Goal: Share content: Share content

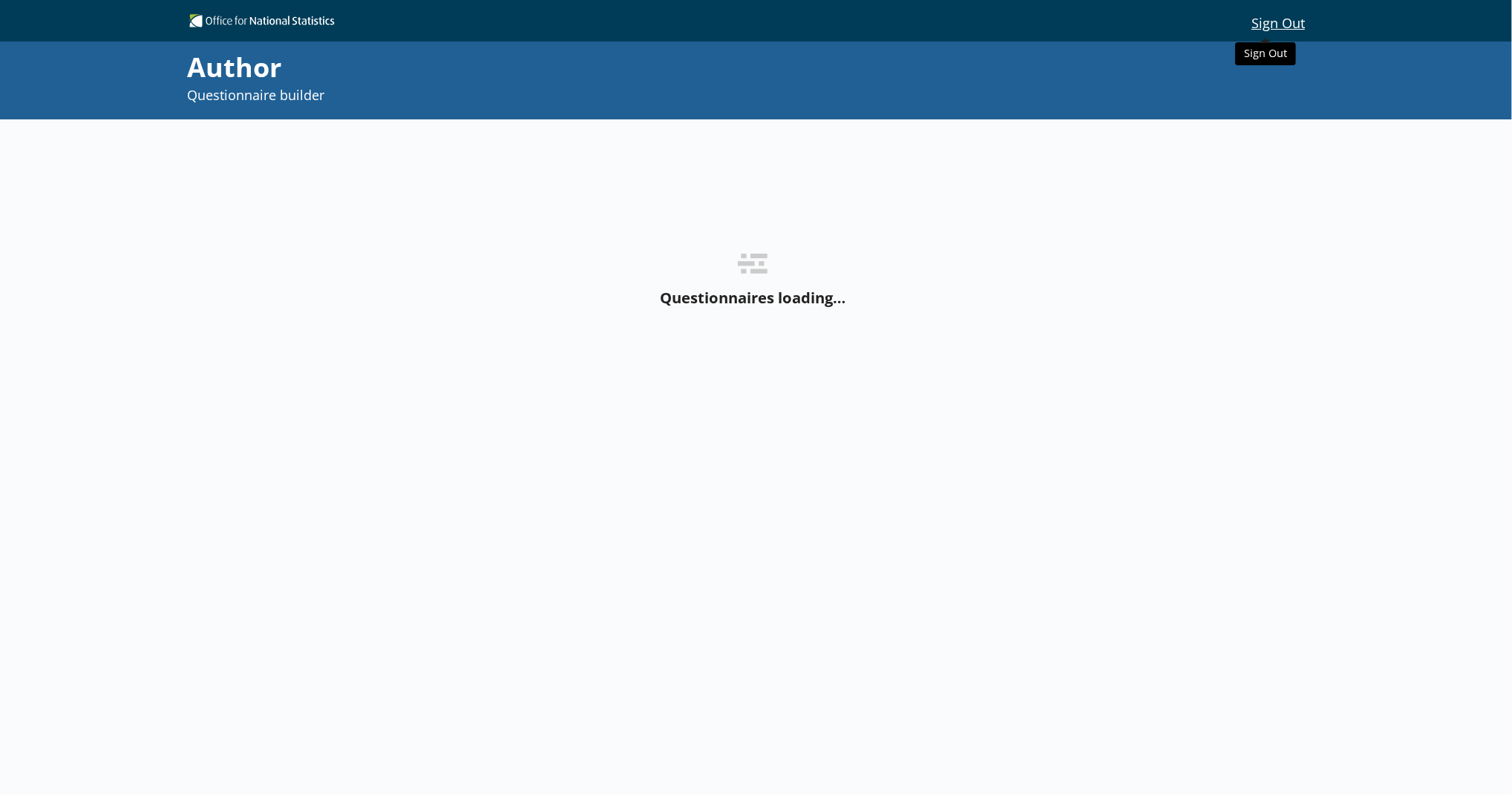
click at [1283, 28] on button "Sign Out" at bounding box center [1279, 22] width 77 height 25
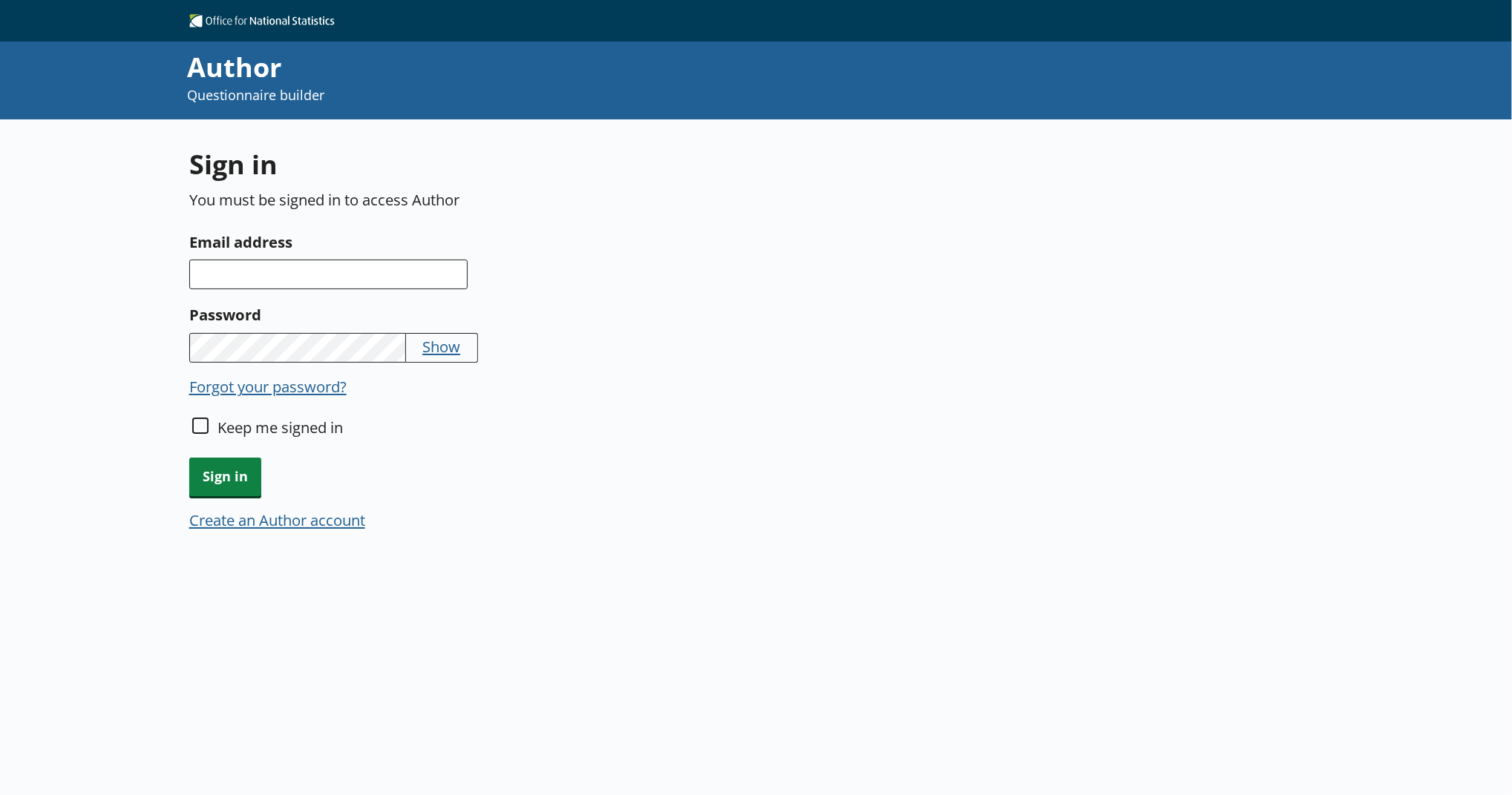
click at [331, 525] on button "Create an Author account" at bounding box center [278, 520] width 176 height 21
click at [371, 279] on input "Email address" at bounding box center [329, 274] width 278 height 29
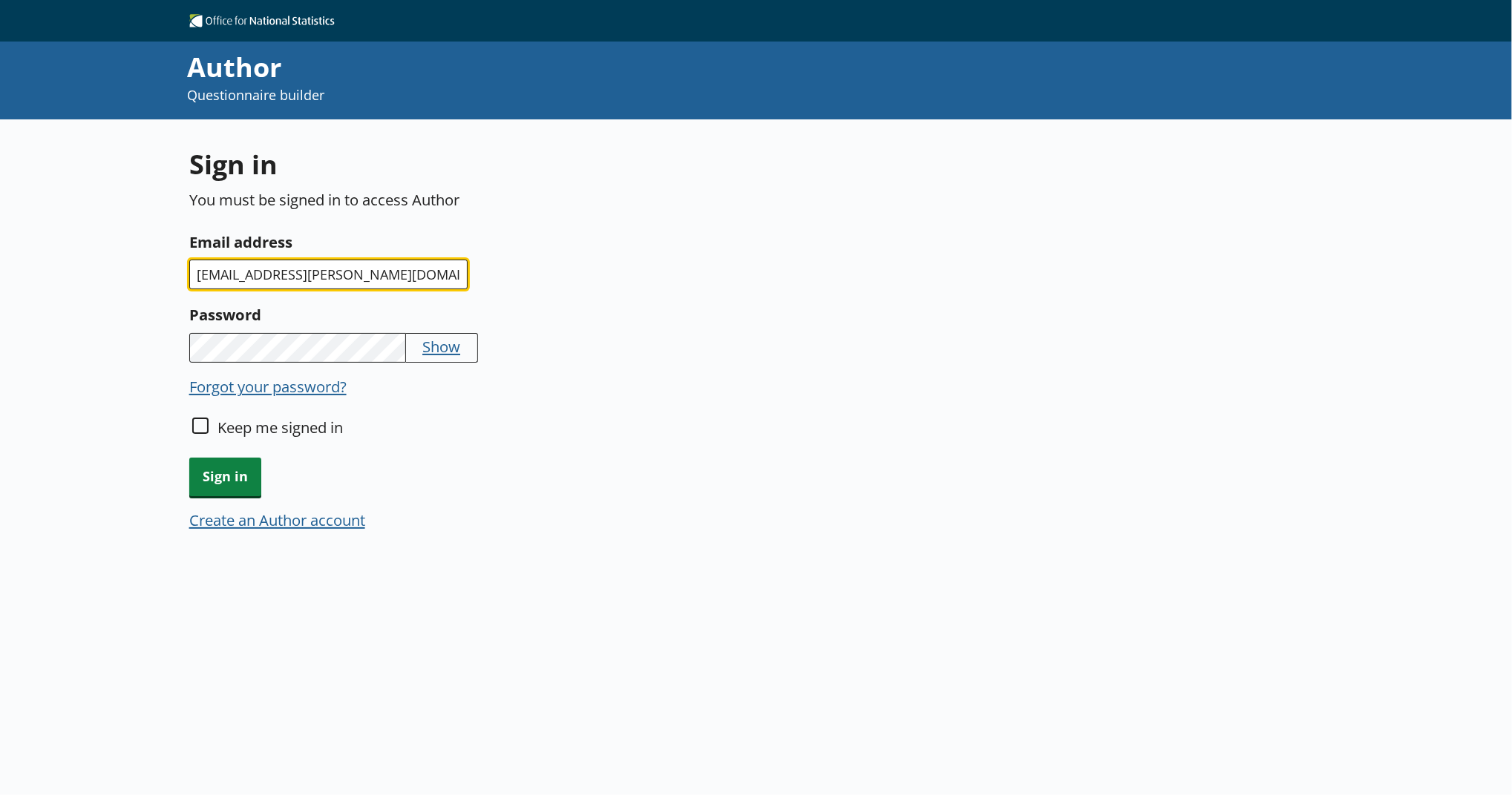
type input "[EMAIL_ADDRESS][PERSON_NAME][DOMAIN_NAME]"
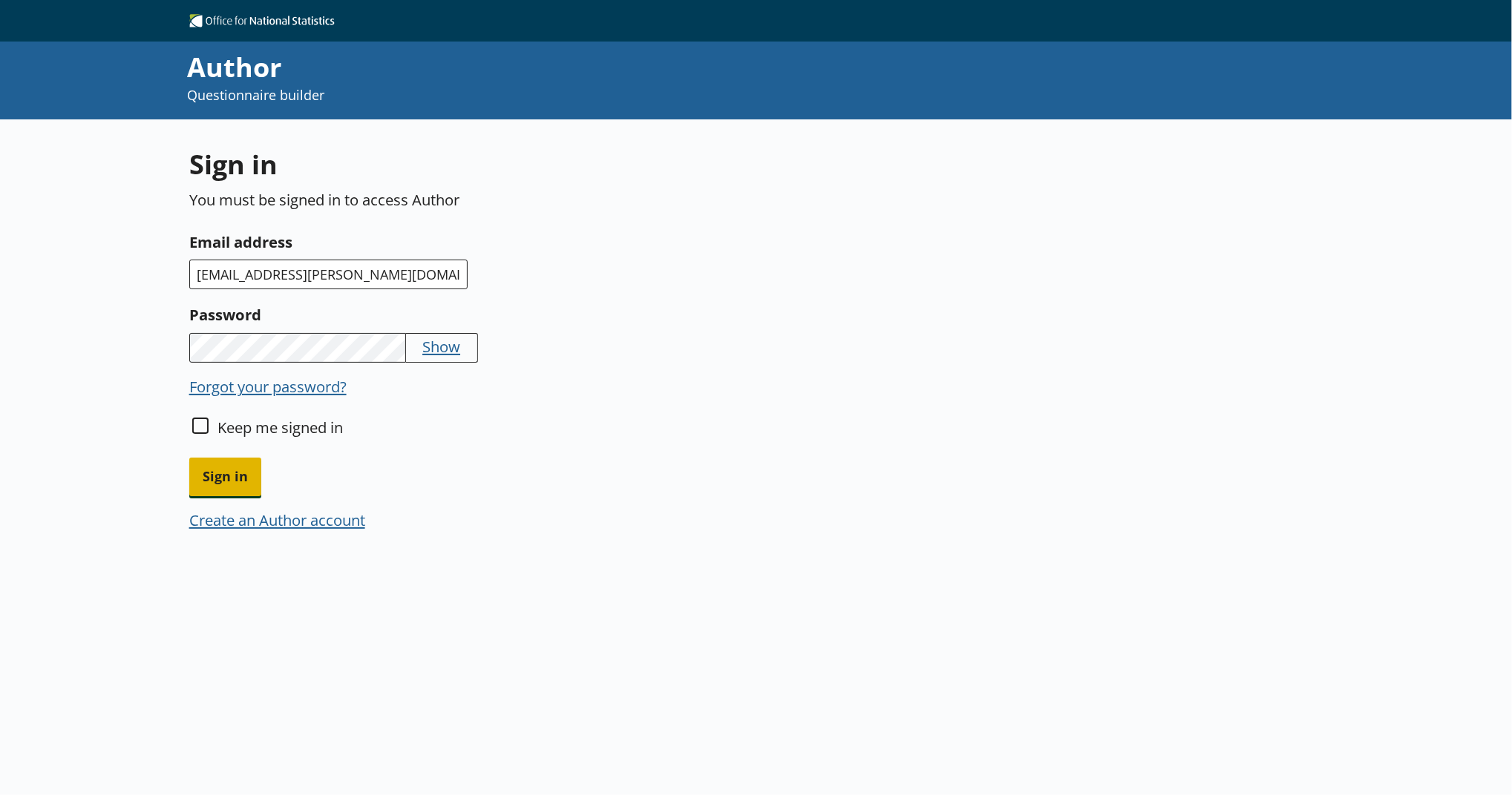
click at [234, 477] on span "Sign in" at bounding box center [225, 477] width 72 height 38
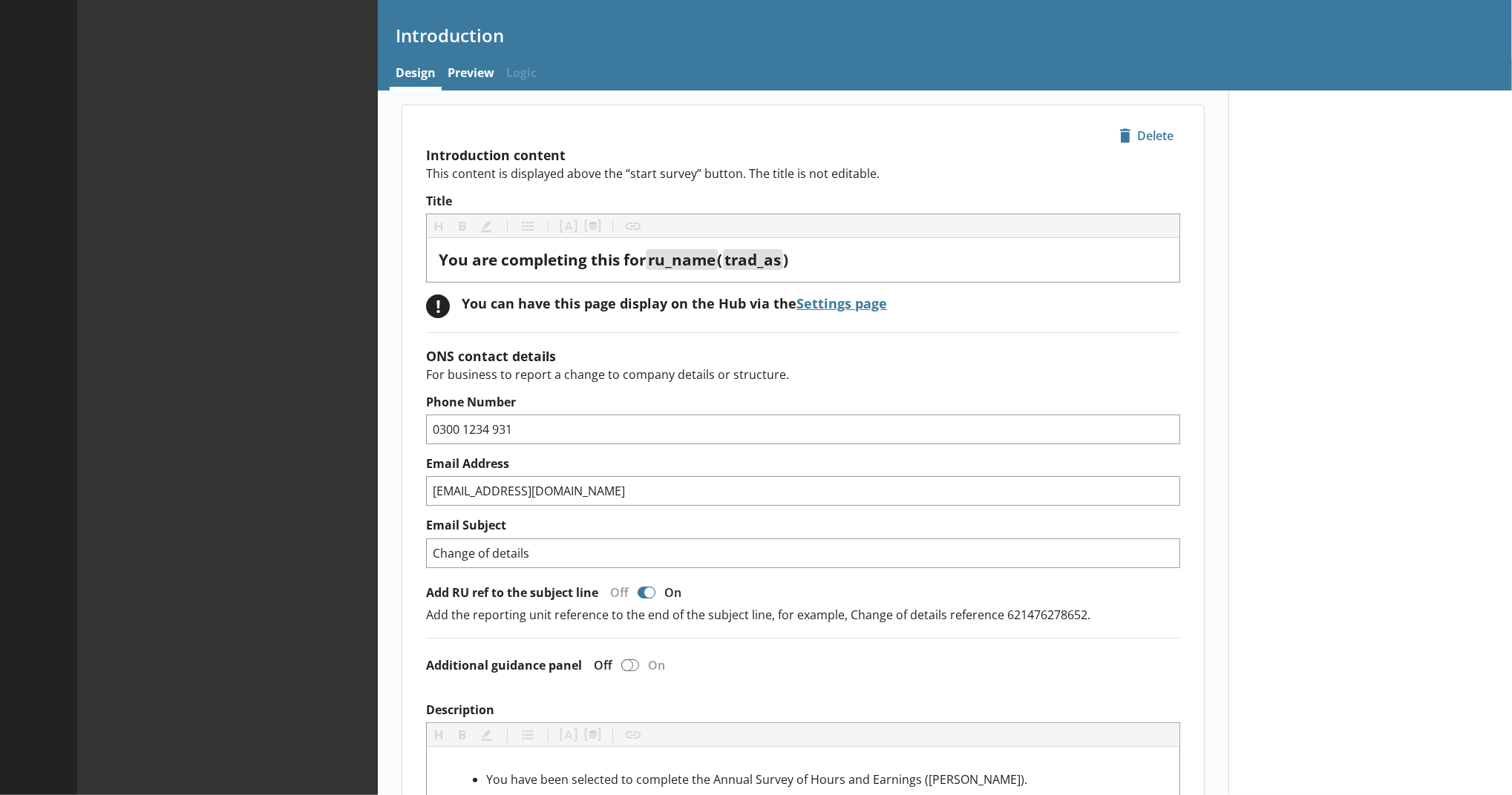
type textarea "x"
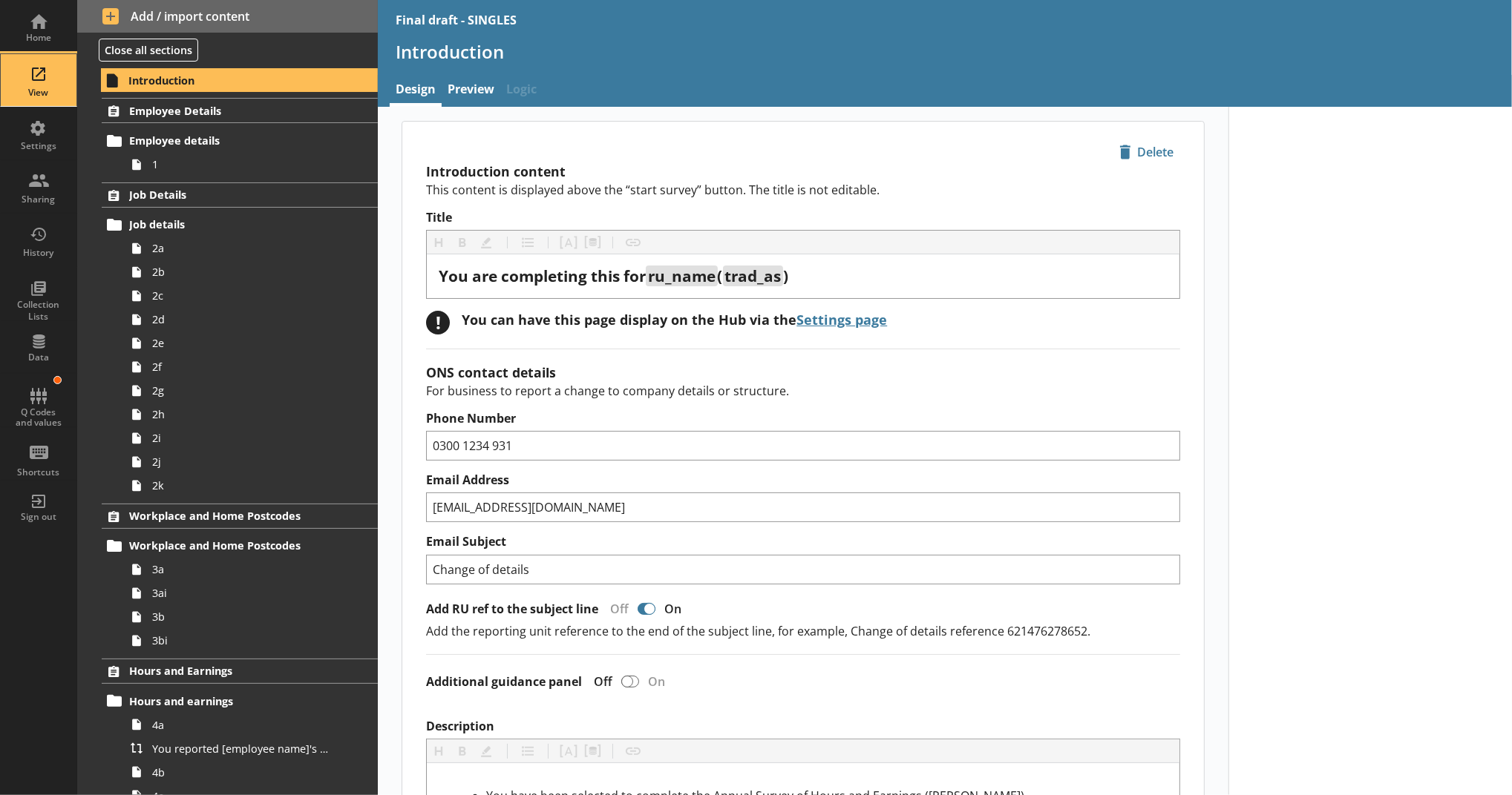
click at [46, 93] on div "View" at bounding box center [38, 92] width 52 height 12
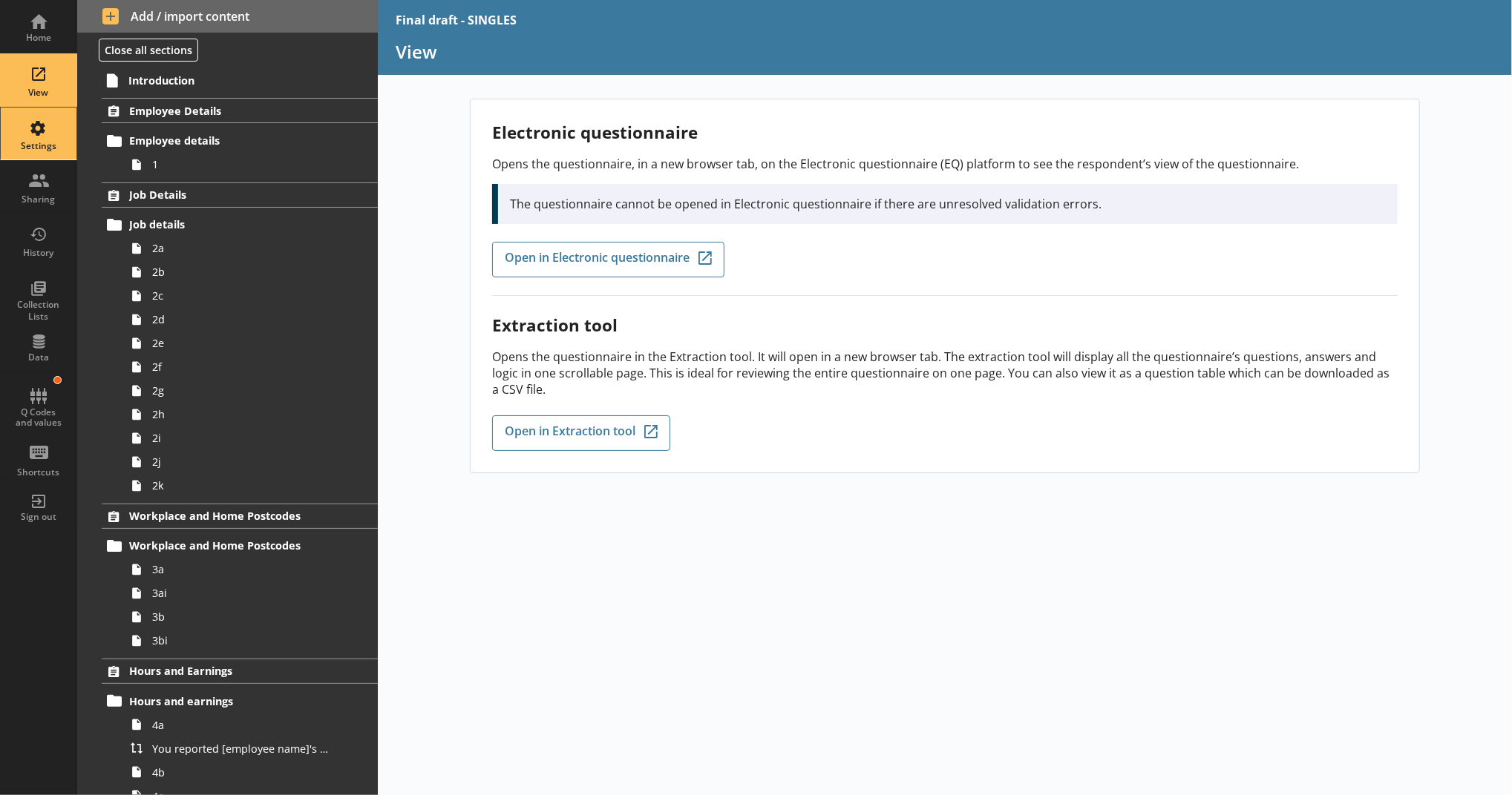
click at [40, 153] on div "Settings" at bounding box center [38, 133] width 52 height 52
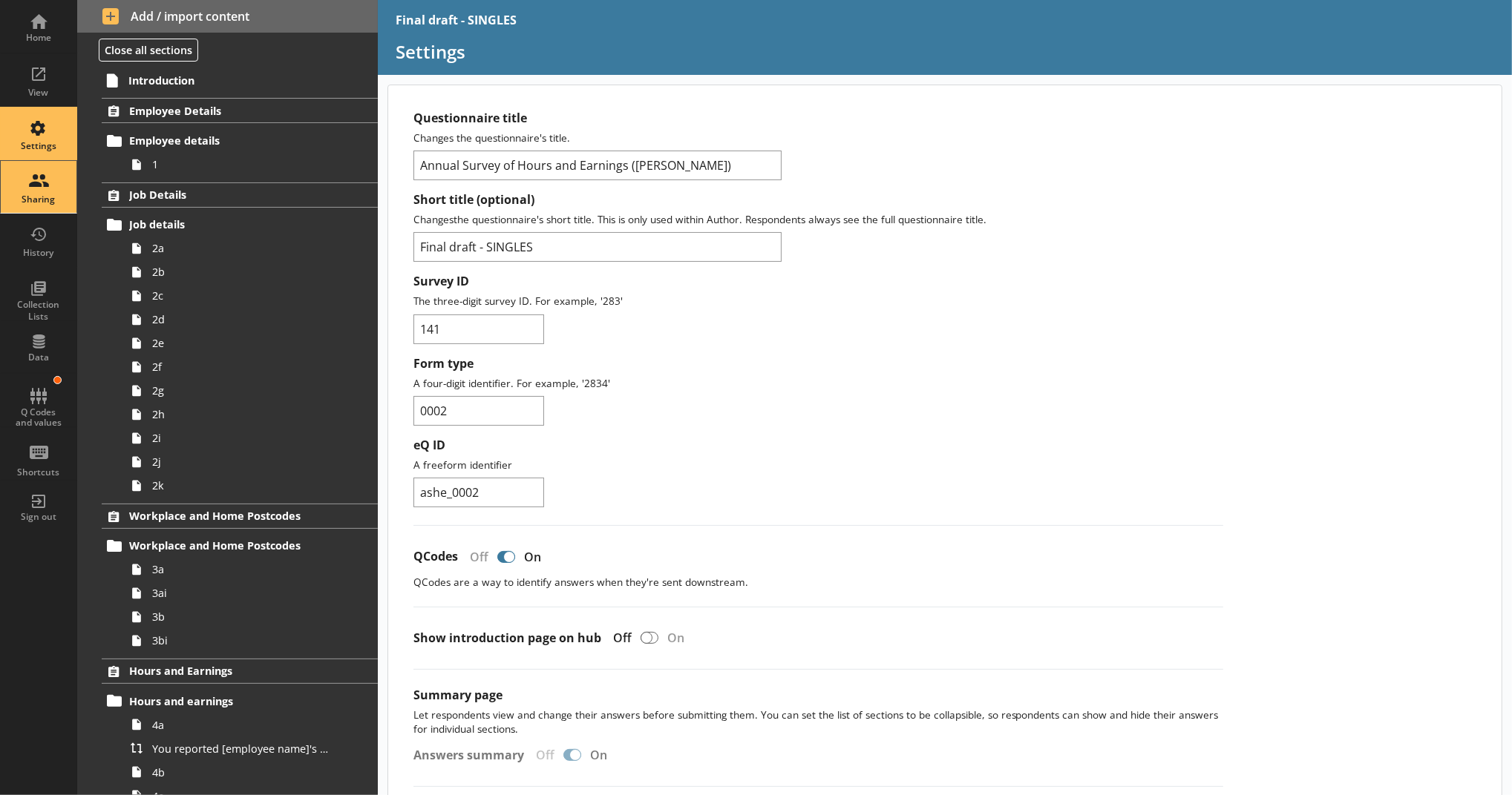
click at [41, 170] on div "Sharing" at bounding box center [38, 186] width 52 height 52
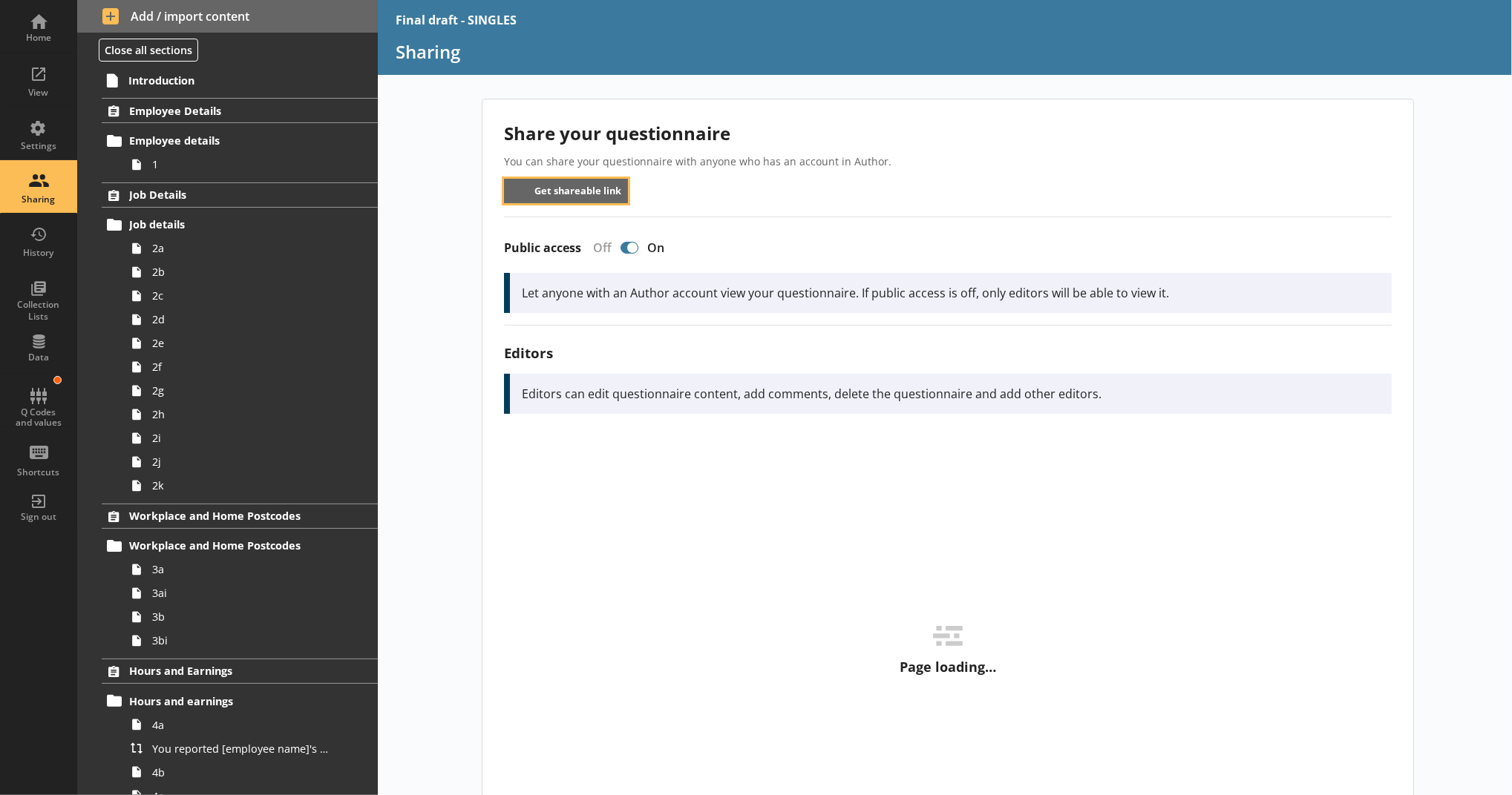
click at [504, 187] on button "Get shareable link" at bounding box center [566, 191] width 124 height 25
